Goal: Check status: Check status

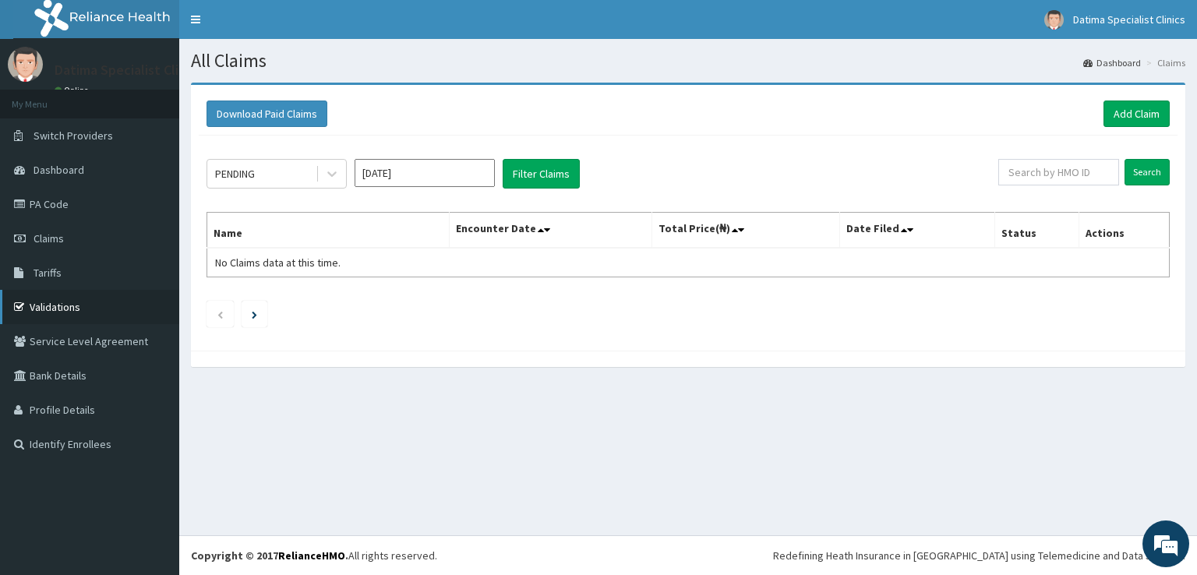
click at [56, 308] on link "Validations" at bounding box center [89, 307] width 179 height 34
click at [1047, 174] on input "text" at bounding box center [1058, 172] width 121 height 26
type input "V"
paste input "AZM/10002/A"
type input "AZM/10002/A"
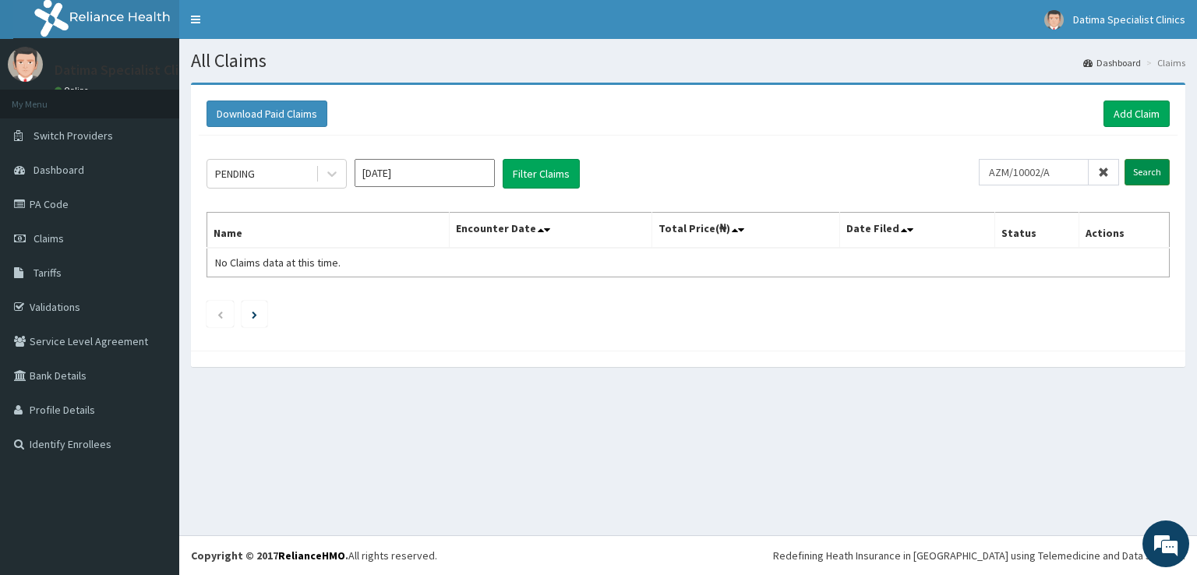
click at [1143, 175] on input "Search" at bounding box center [1146, 172] width 45 height 26
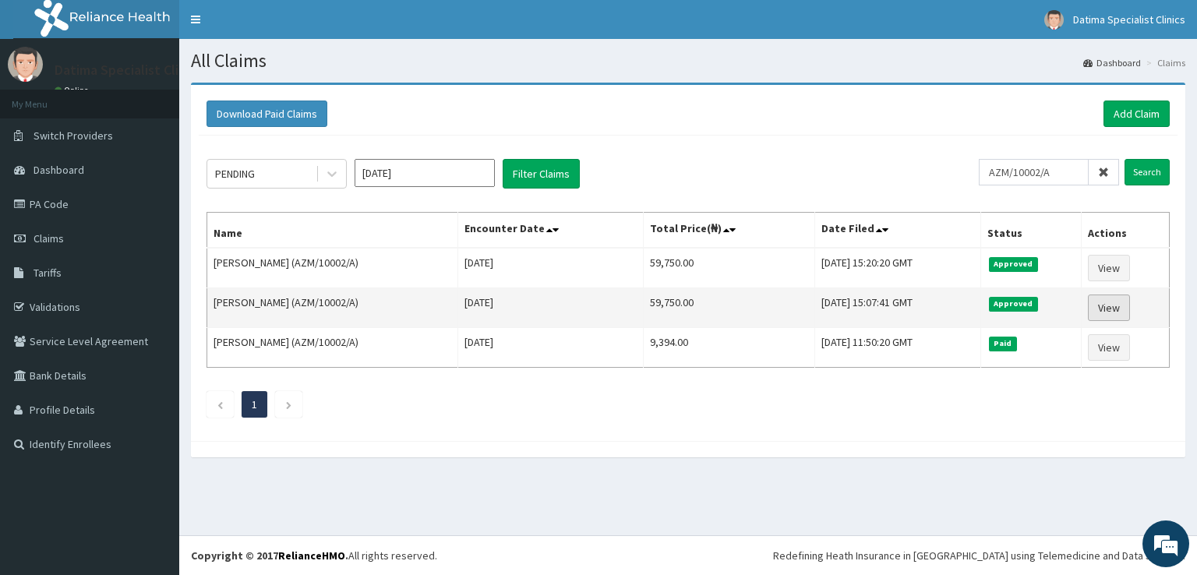
click at [1120, 308] on link "View" at bounding box center [1109, 307] width 42 height 26
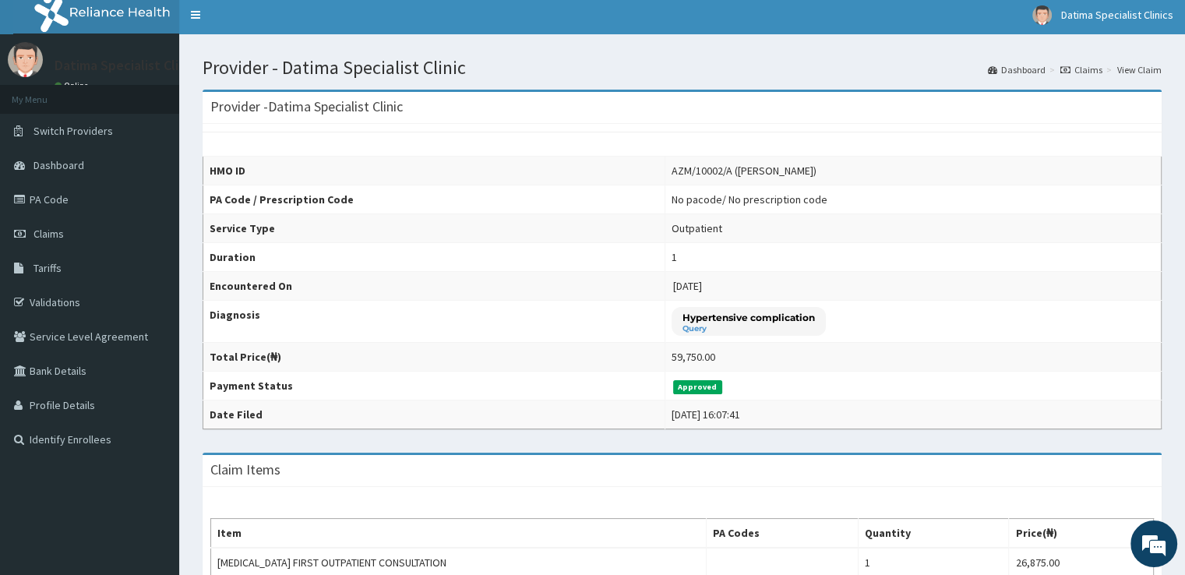
scroll to position [4, 0]
click at [97, 175] on link "Dashboard" at bounding box center [89, 166] width 179 height 34
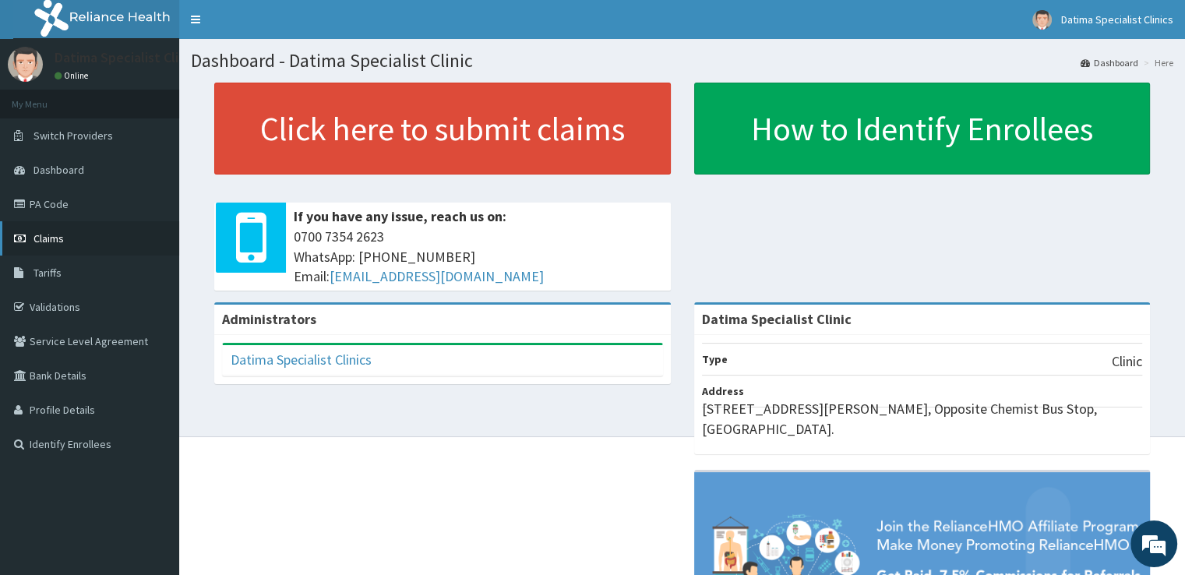
click at [83, 236] on link "Claims" at bounding box center [89, 238] width 179 height 34
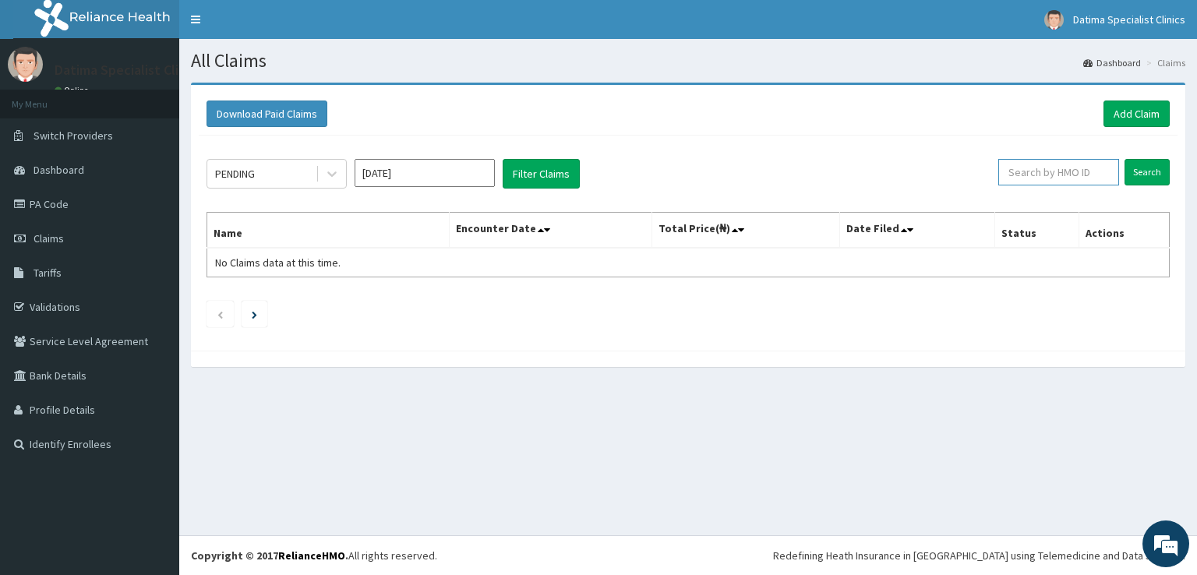
click at [1094, 170] on input "text" at bounding box center [1058, 172] width 121 height 26
paste input "AZM/10002/A"
type input "AZM/10002/A"
click at [1162, 165] on input "Search" at bounding box center [1146, 172] width 45 height 26
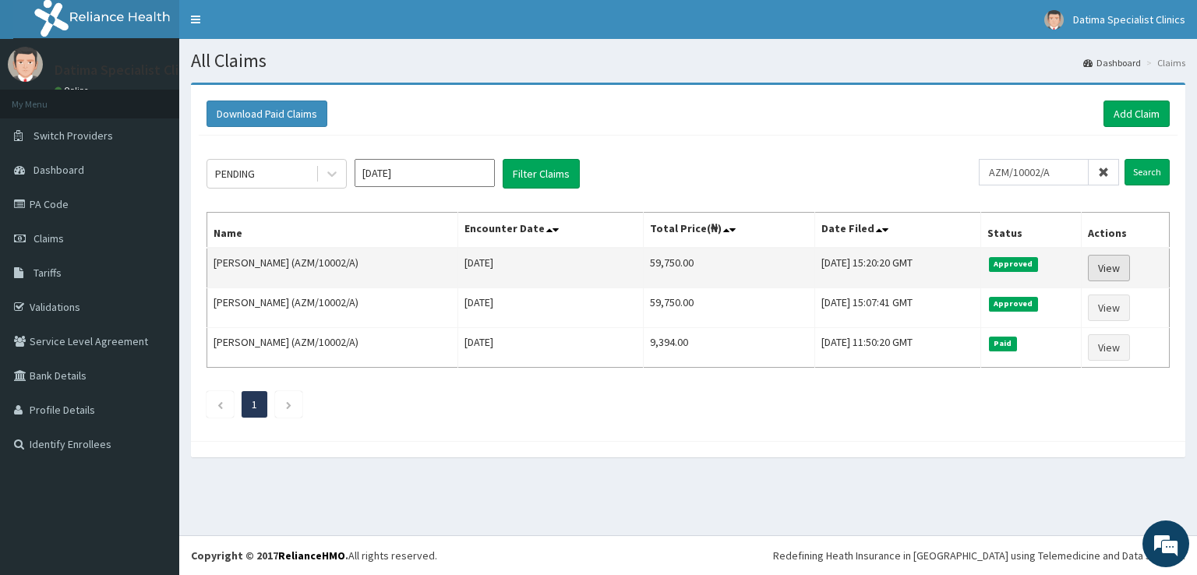
click at [1098, 266] on link "View" at bounding box center [1109, 268] width 42 height 26
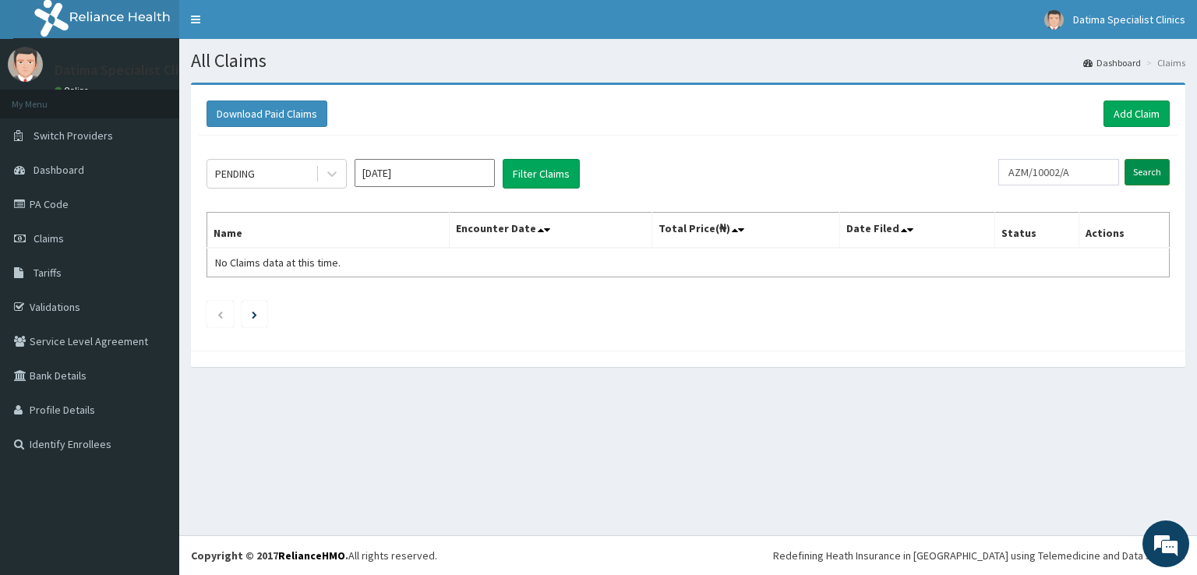
click at [1151, 182] on input "Search" at bounding box center [1146, 172] width 45 height 26
